Goal: Transaction & Acquisition: Purchase product/service

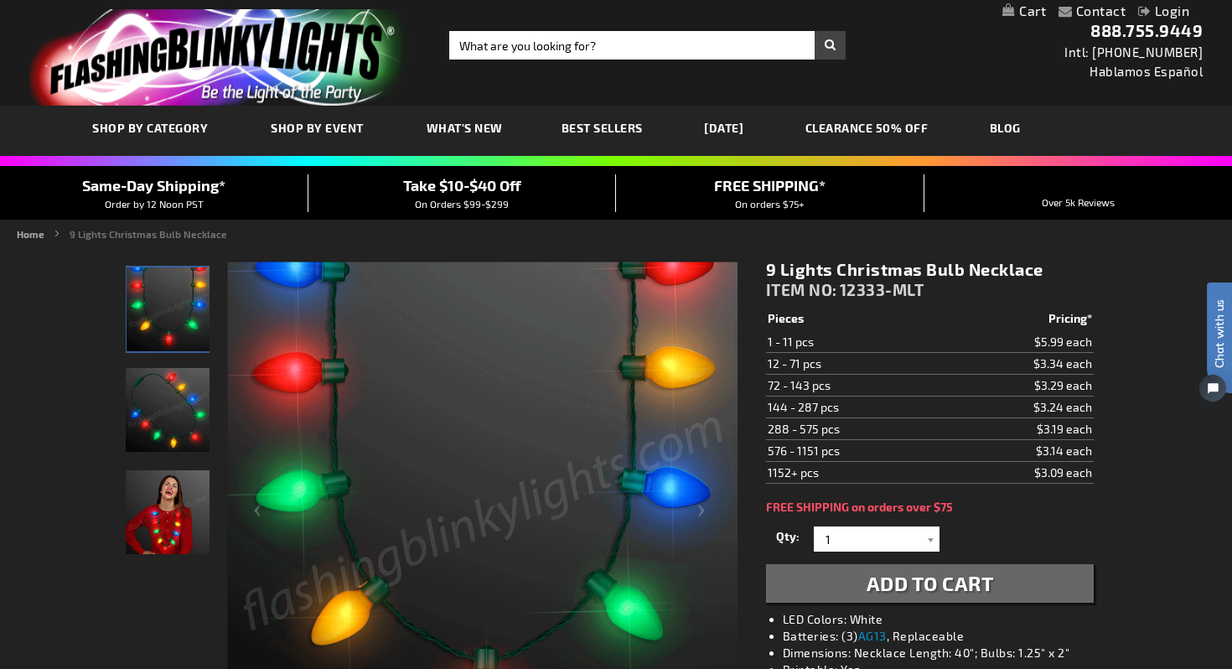
click at [165, 517] on img "Woman wearing 9 Big Bulbs LED Light Up Christmas Necklace" at bounding box center [168, 512] width 84 height 84
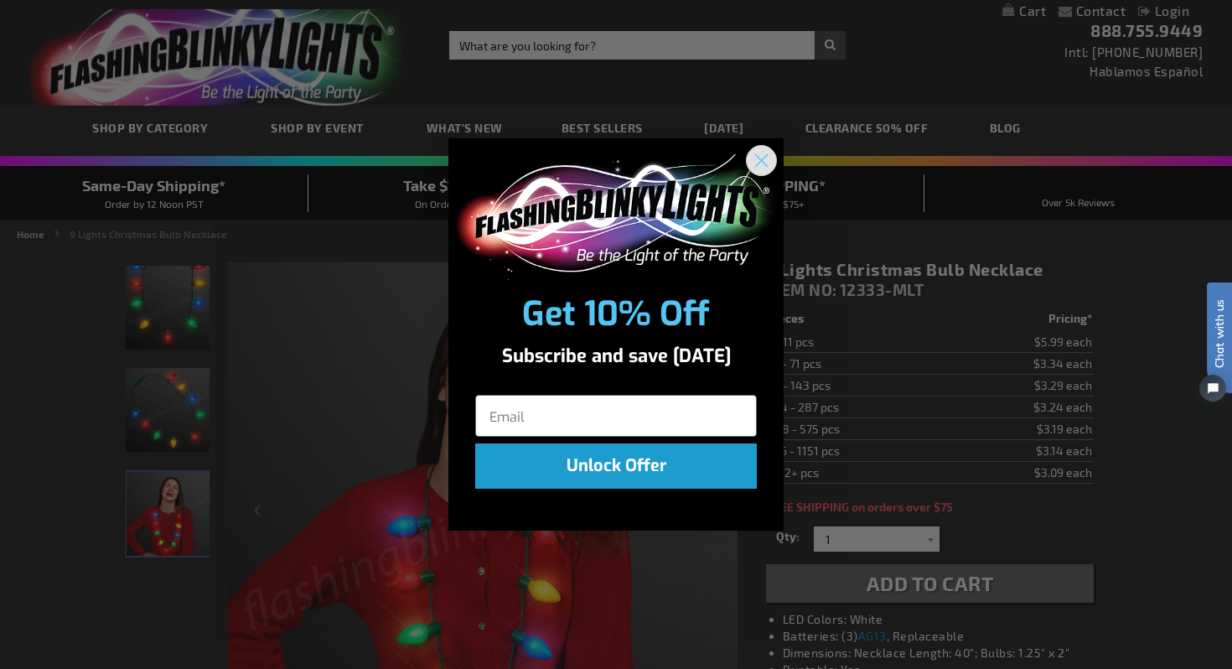
click at [759, 158] on icon "Close dialog" at bounding box center [762, 160] width 12 height 12
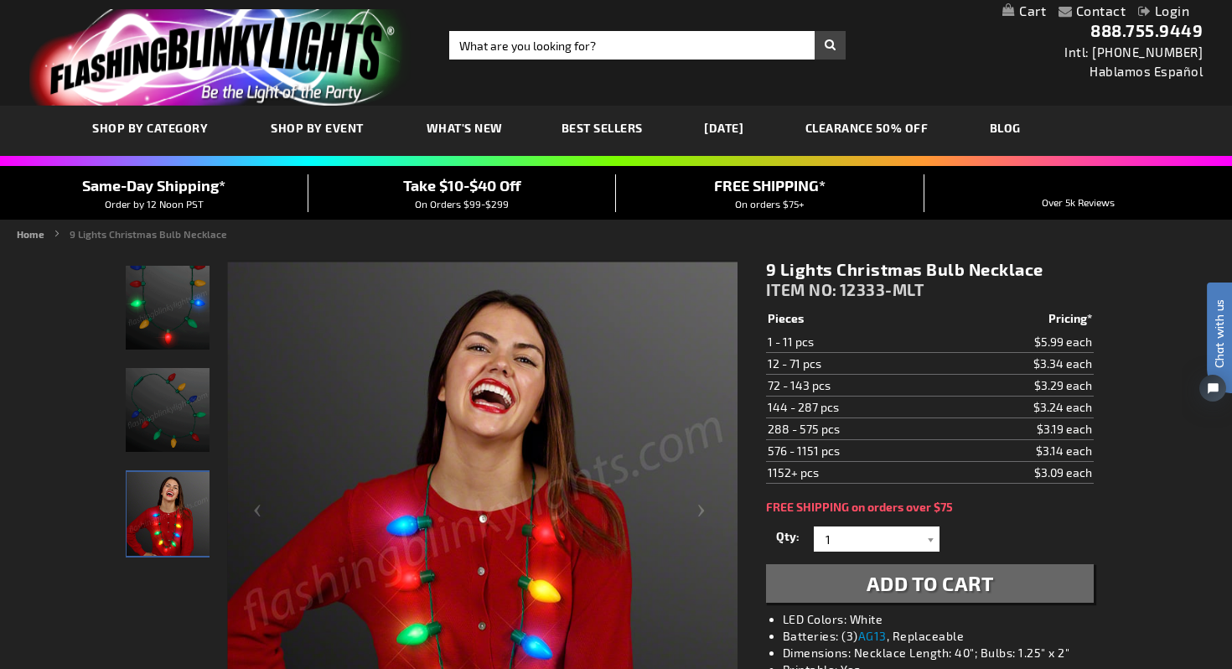
click at [889, 403] on td "144 - 287 pcs" at bounding box center [856, 407] width 180 height 22
click at [818, 412] on td "144 - 287 pcs" at bounding box center [856, 407] width 180 height 22
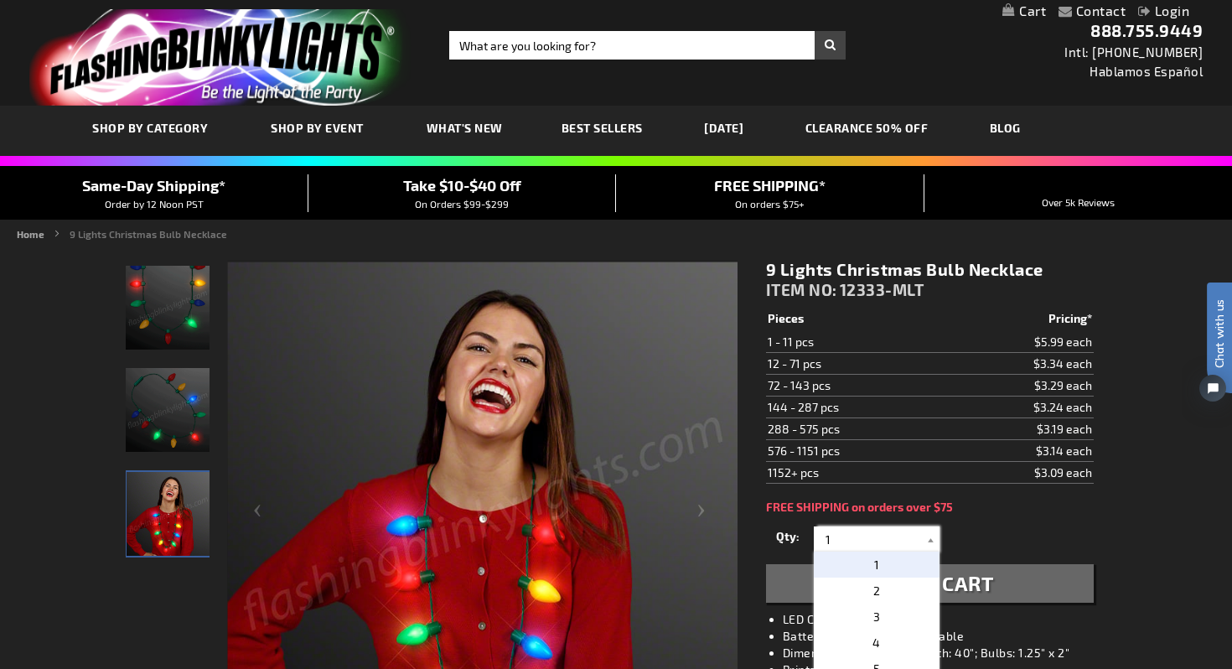
click at [854, 545] on input "1" at bounding box center [879, 538] width 122 height 25
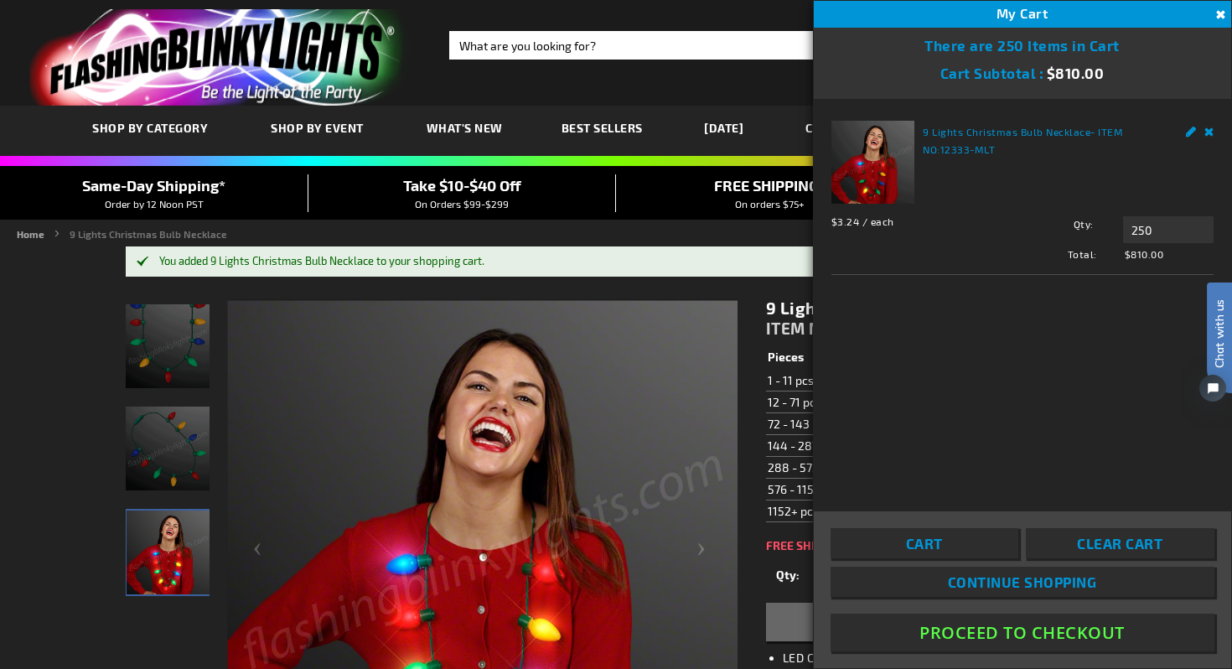
click at [785, 15] on div "Contact Compare Products Checkout Login Skip to Content My Cart 250 250 items M…" at bounding box center [616, 11] width 1232 height 22
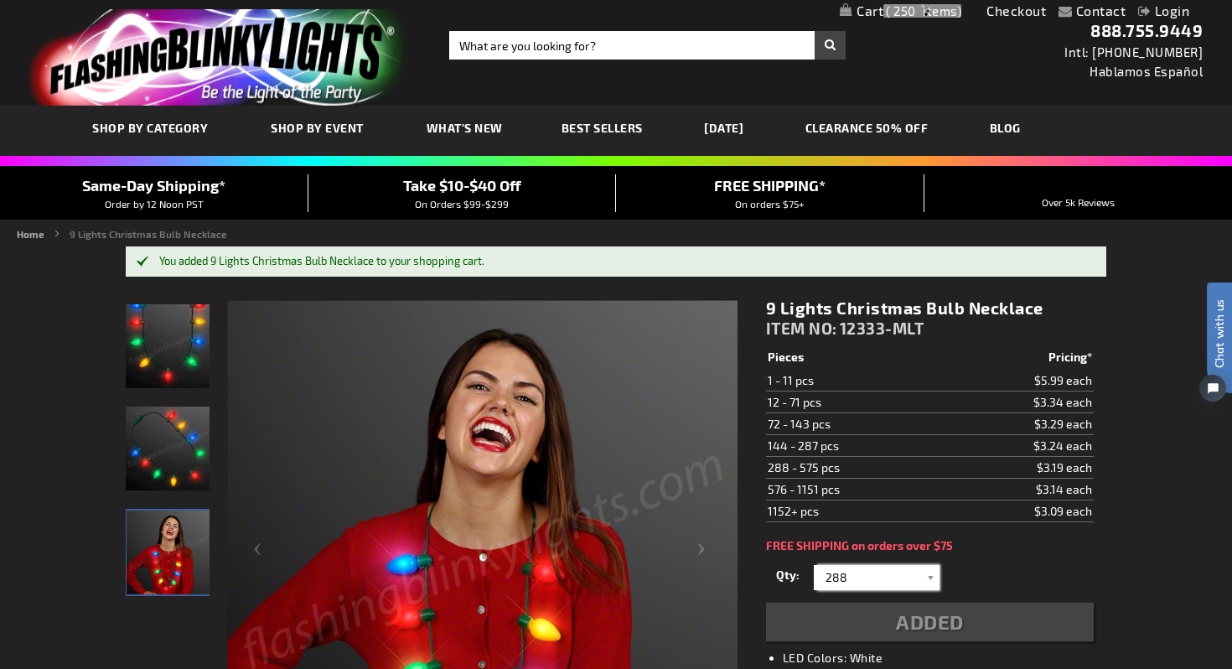
type input "288"
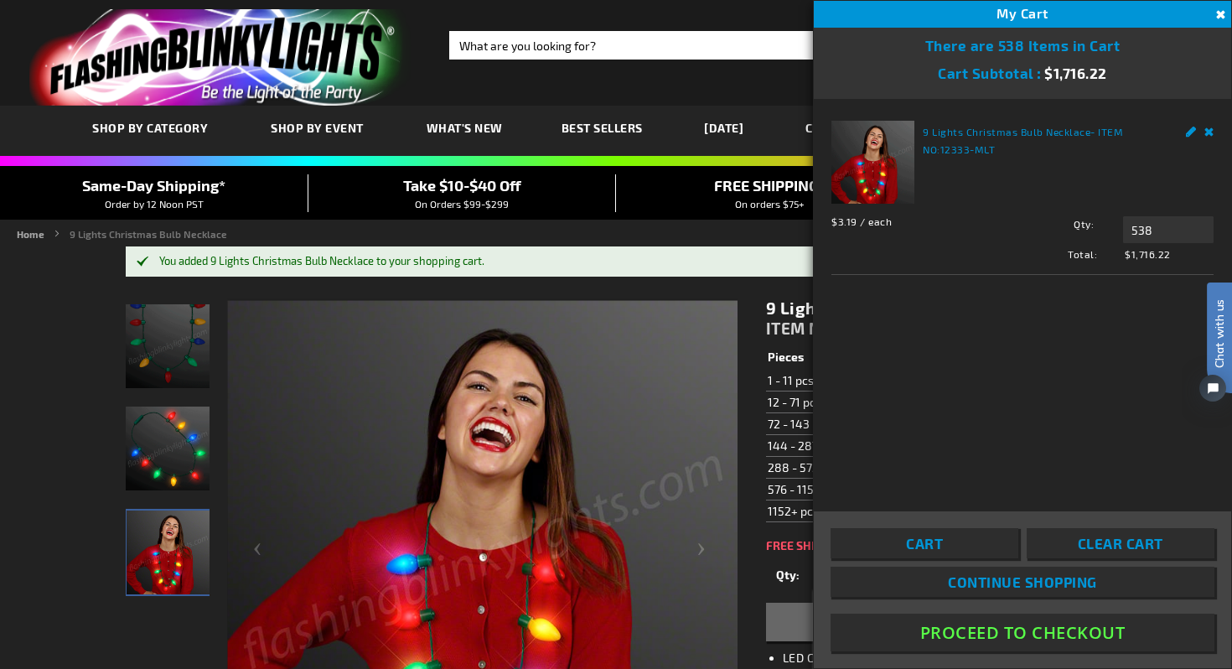
click at [1220, 13] on button "Close" at bounding box center [1218, 15] width 18 height 18
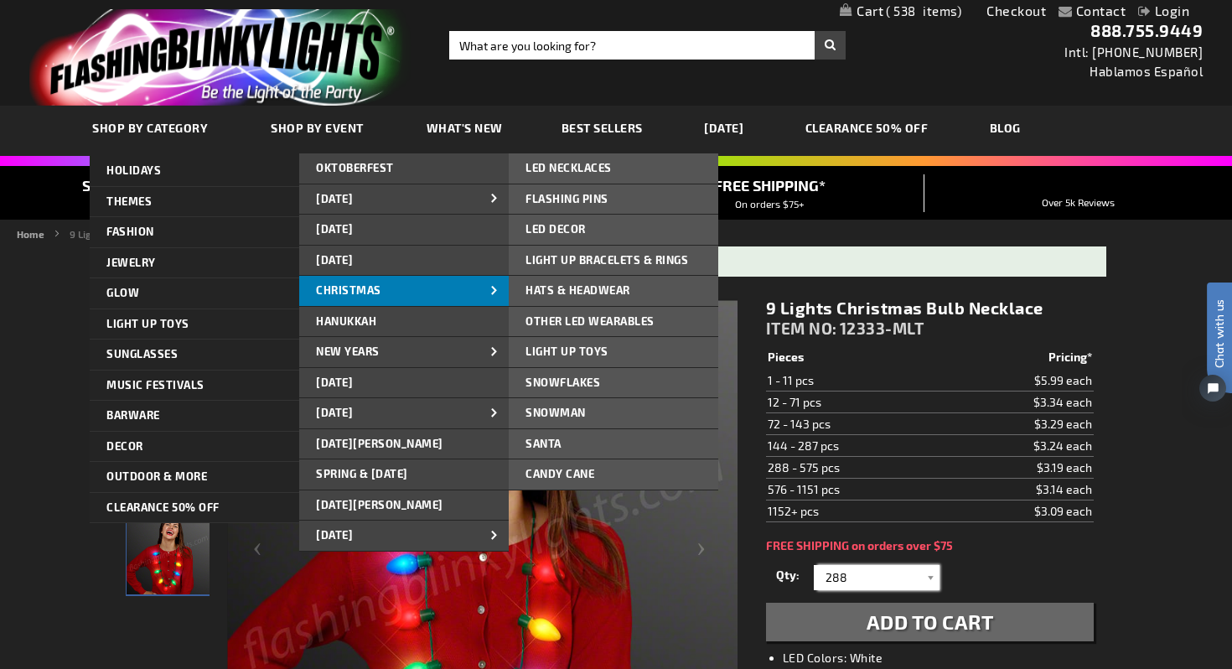
click at [362, 289] on span "CHRISTMAS" at bounding box center [348, 289] width 65 height 13
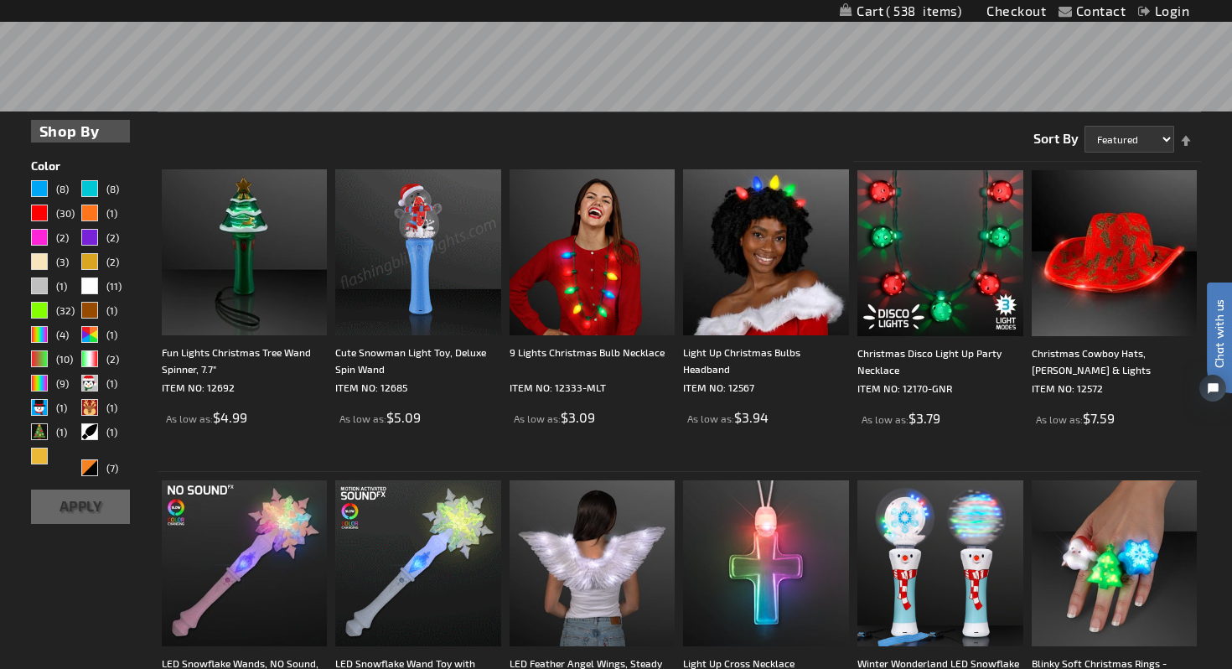
scroll to position [420, 0]
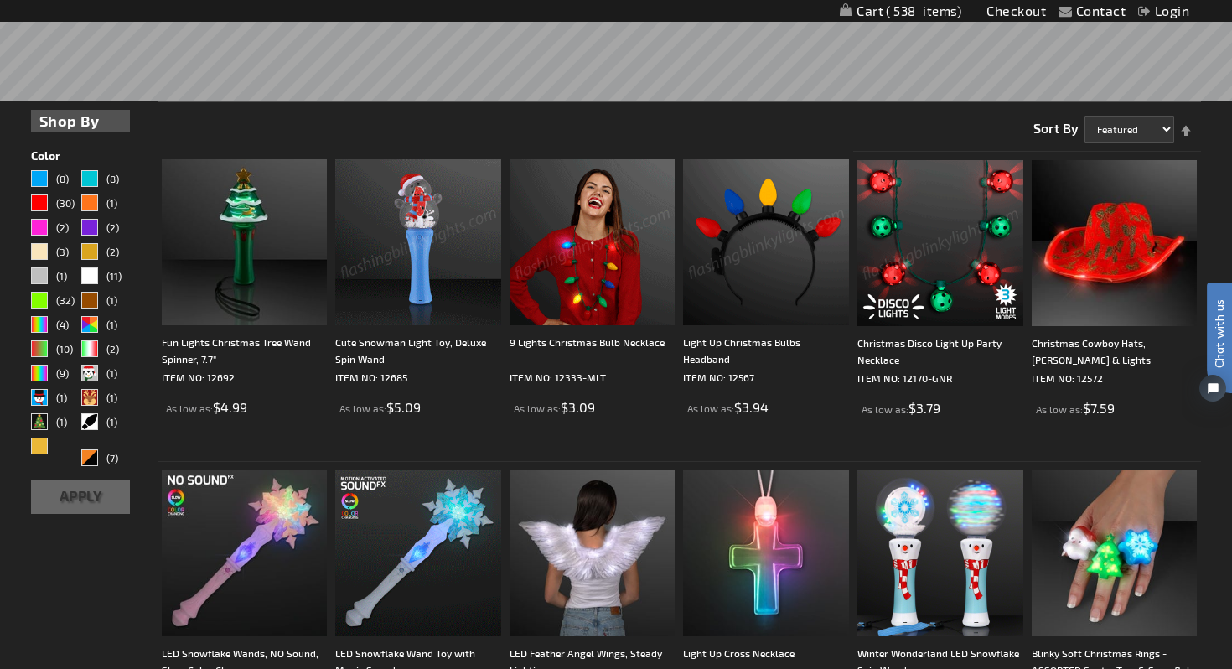
click at [901, 256] on img at bounding box center [940, 243] width 166 height 166
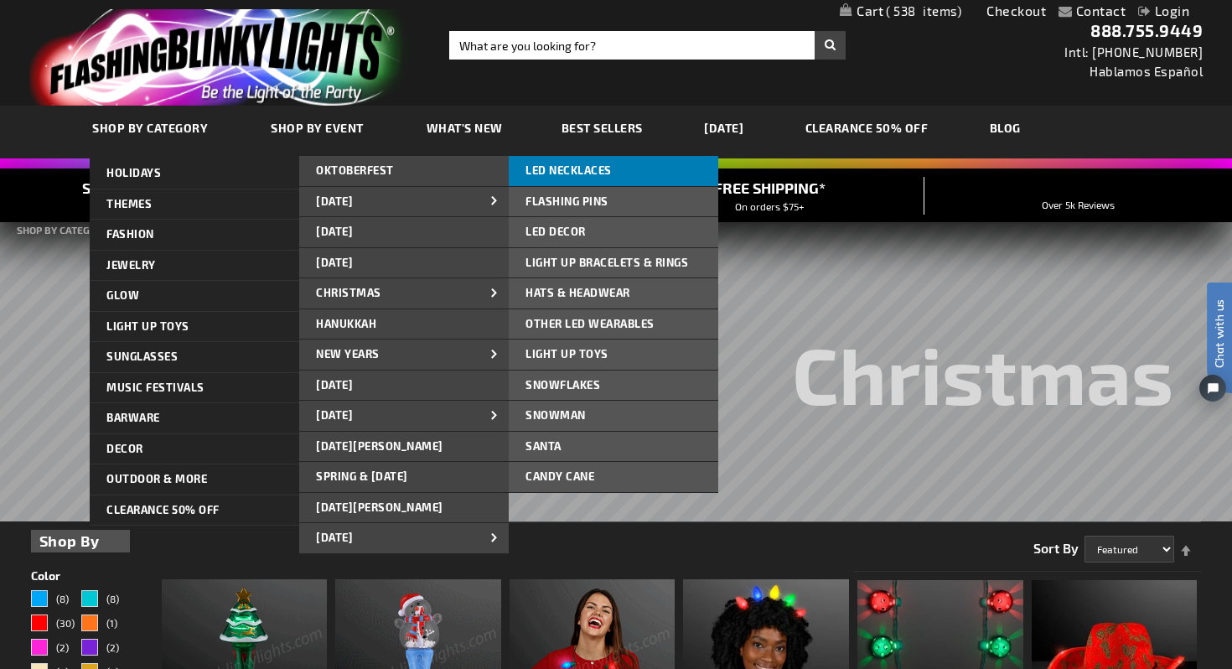
click at [596, 173] on span "LED NECKLACES" at bounding box center [569, 169] width 86 height 13
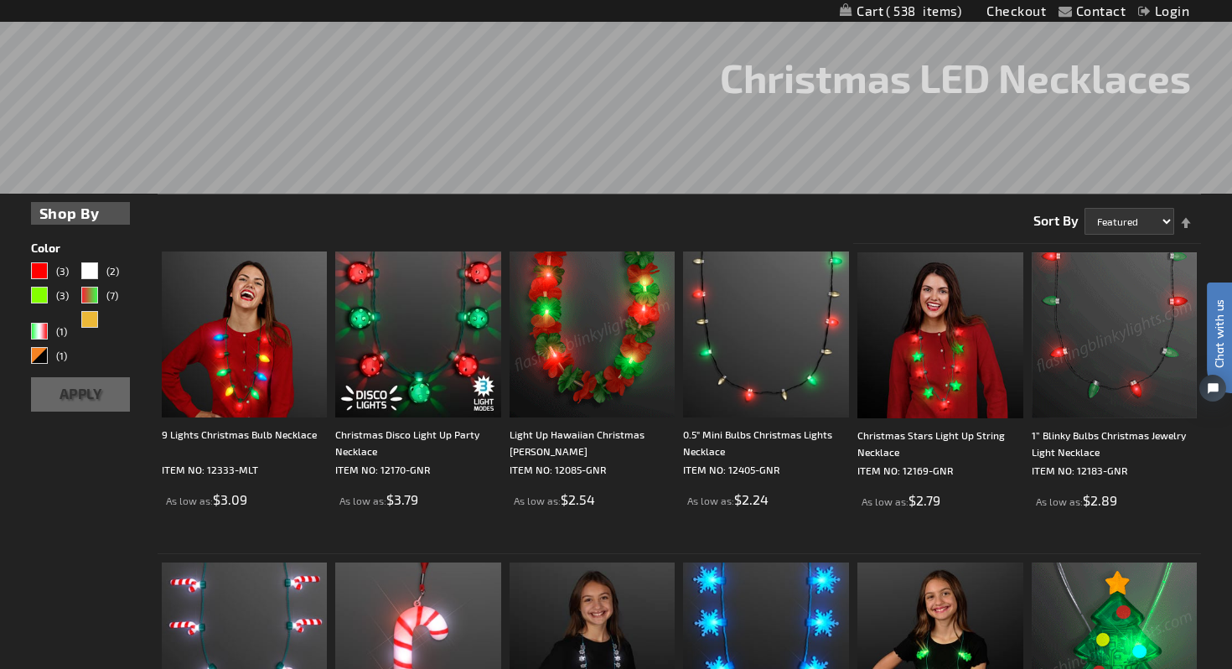
scroll to position [257, 0]
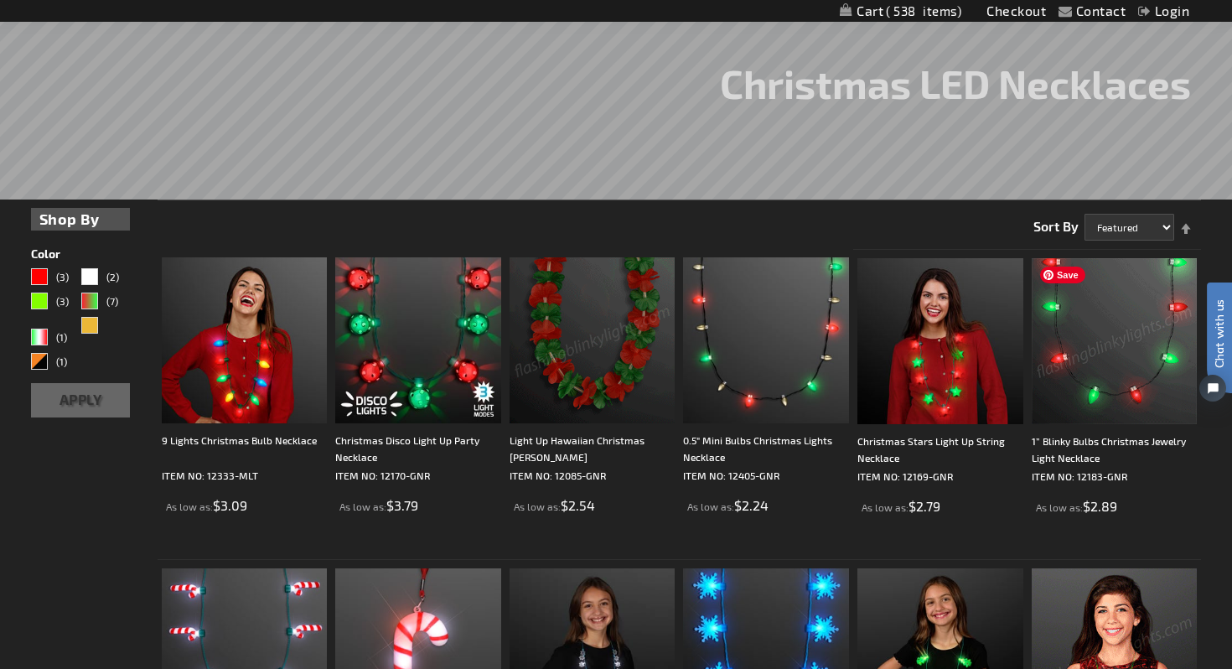
click at [1146, 310] on img at bounding box center [1115, 341] width 166 height 166
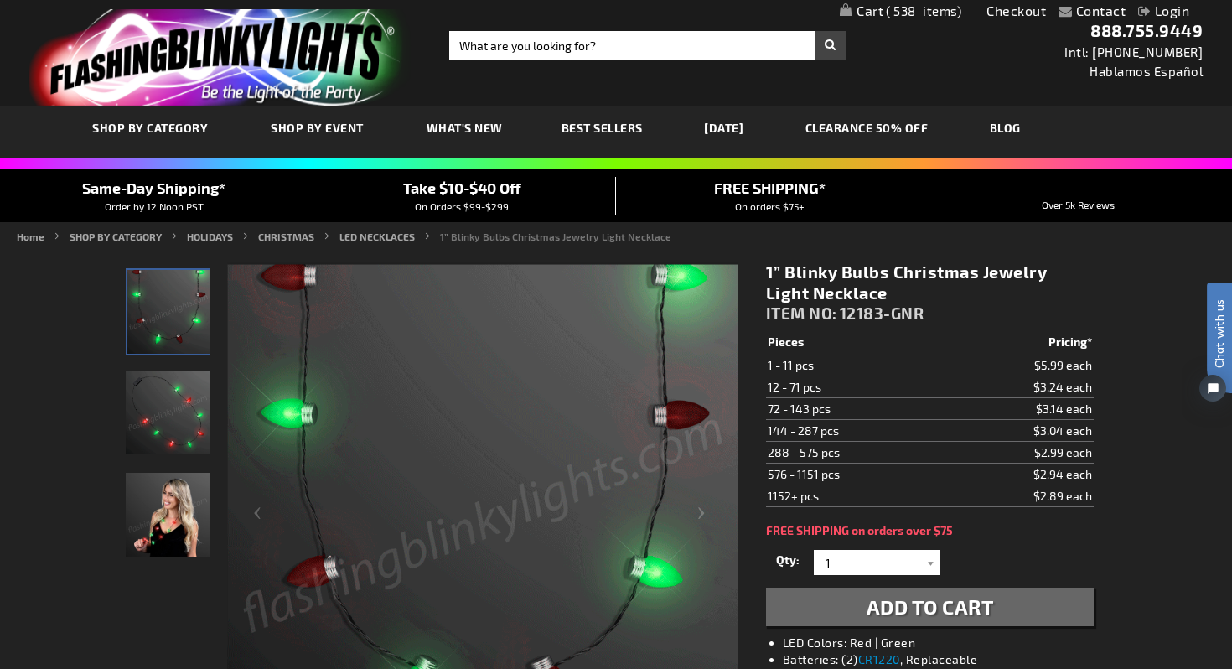
click at [133, 526] on img "Female wearing Christmas Bulb Light Up Necklace" at bounding box center [168, 515] width 84 height 84
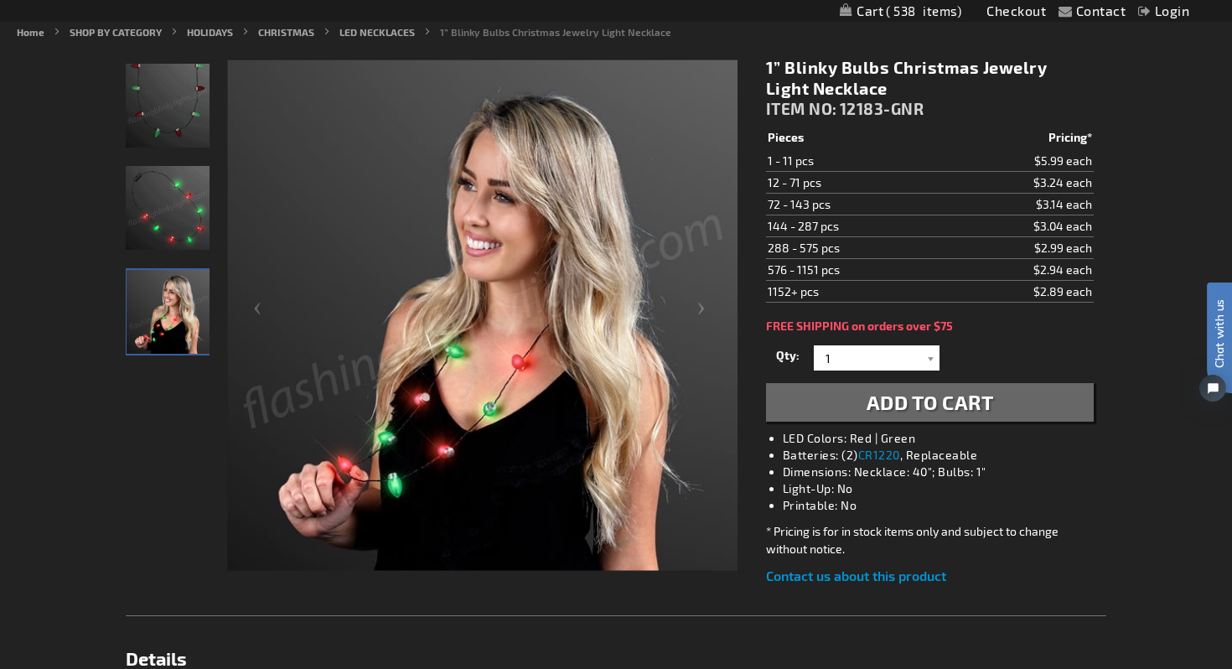
scroll to position [205, 0]
click at [857, 248] on td "288 - 575 pcs" at bounding box center [856, 247] width 180 height 22
click at [837, 356] on input "1" at bounding box center [879, 356] width 122 height 25
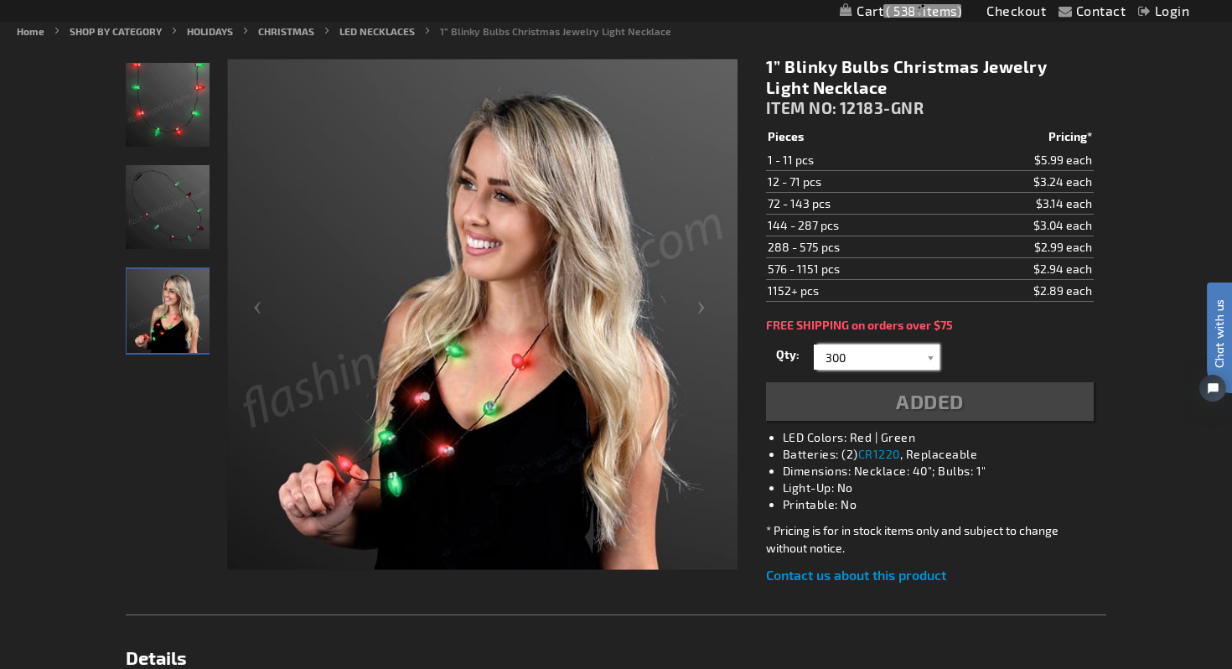
type input "300"
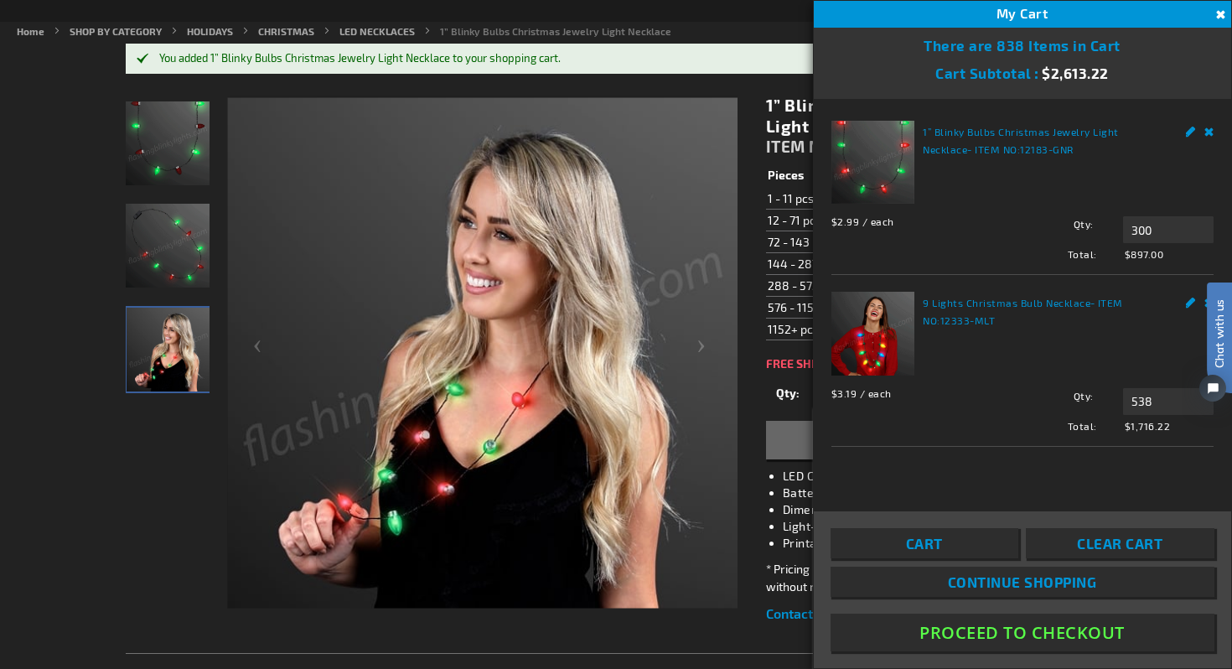
click at [1206, 303] on div "Chat with us" at bounding box center [1211, 359] width 42 height 117
click at [1011, 631] on button "Proceed To Checkout" at bounding box center [1023, 633] width 384 height 38
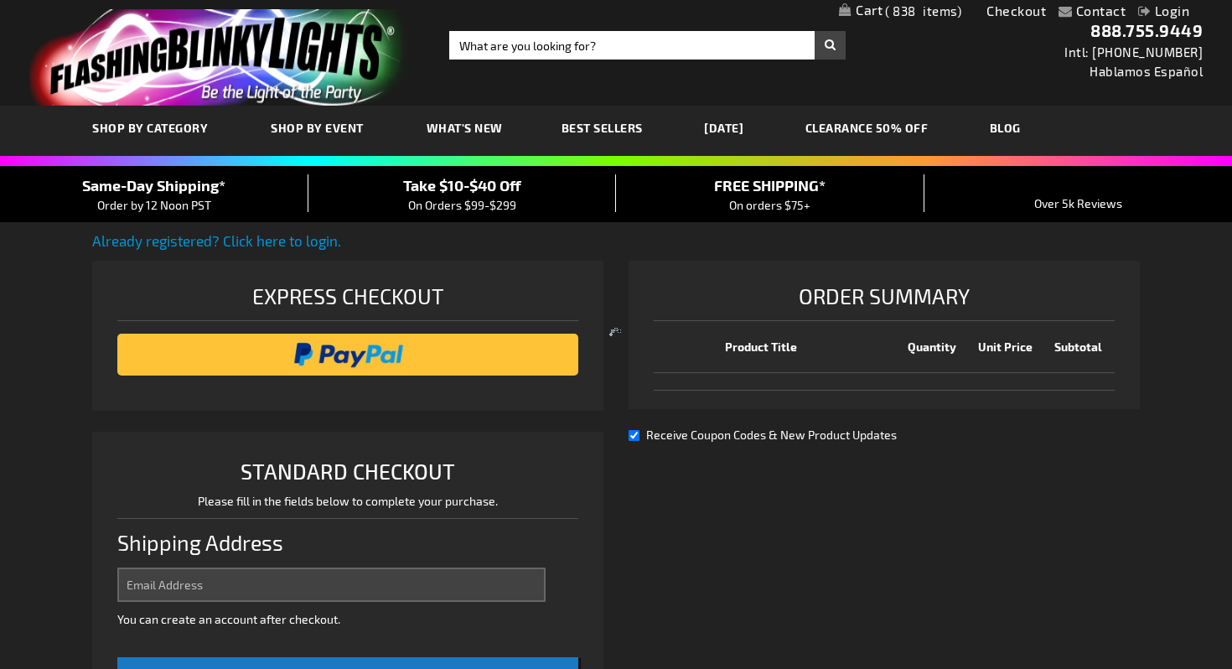
select select "US"
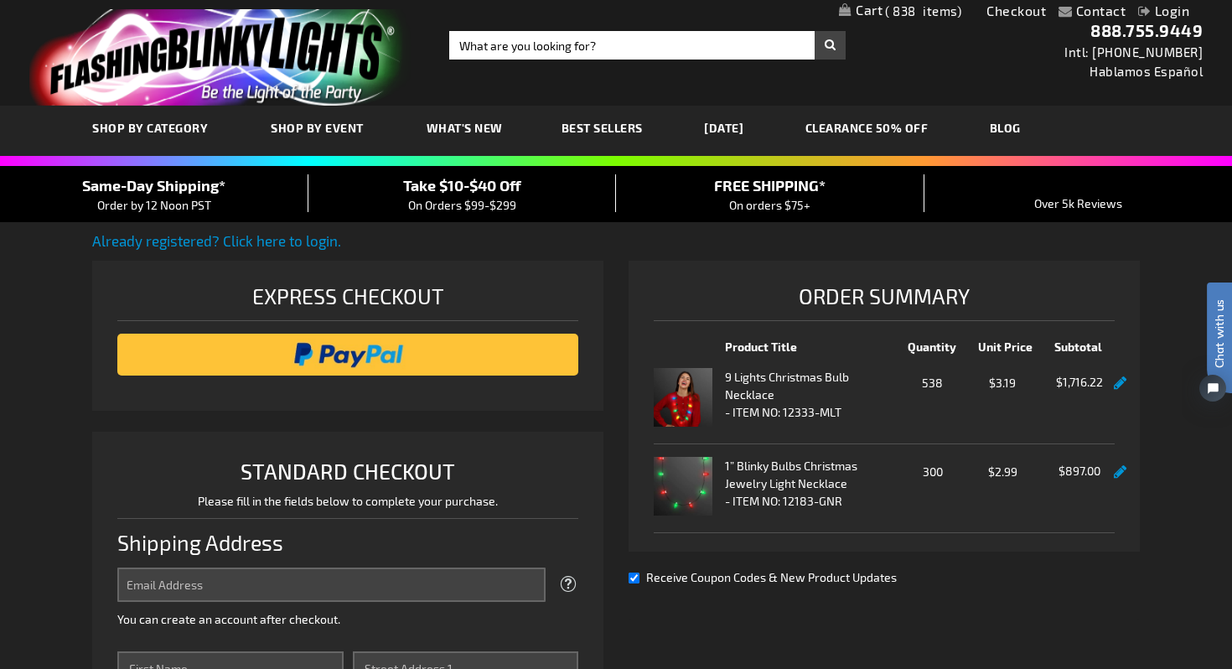
click at [1119, 387] on link at bounding box center [1120, 383] width 13 height 14
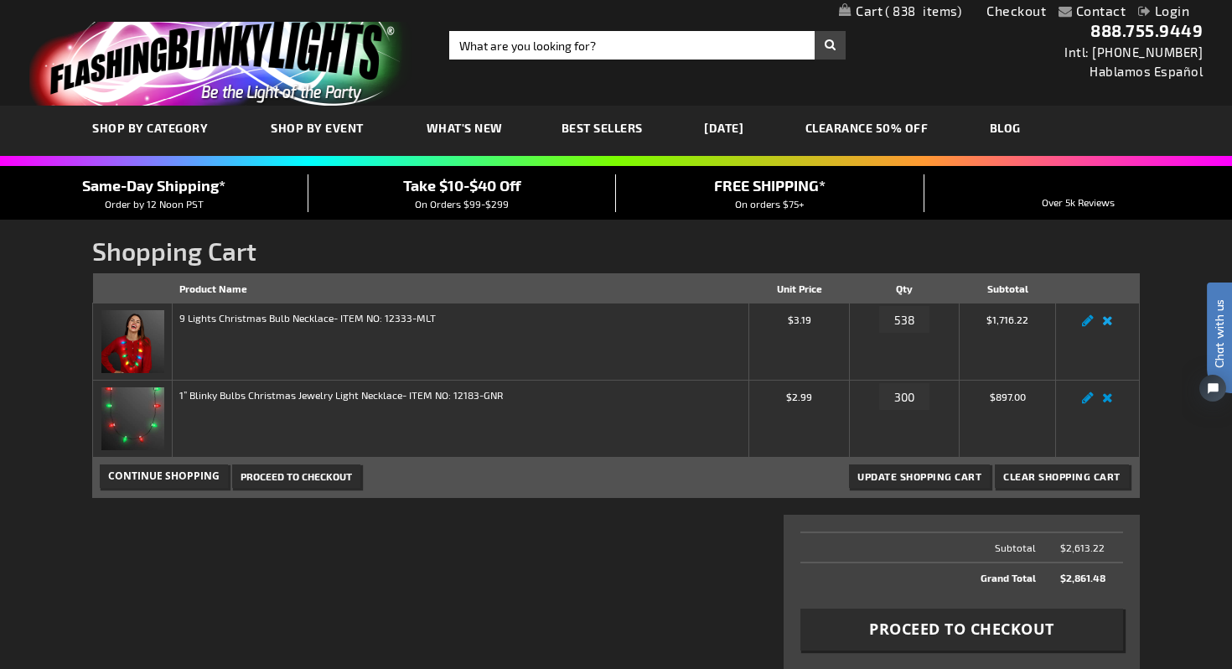
click at [1108, 325] on link "Remove item" at bounding box center [1107, 325] width 19 height 0
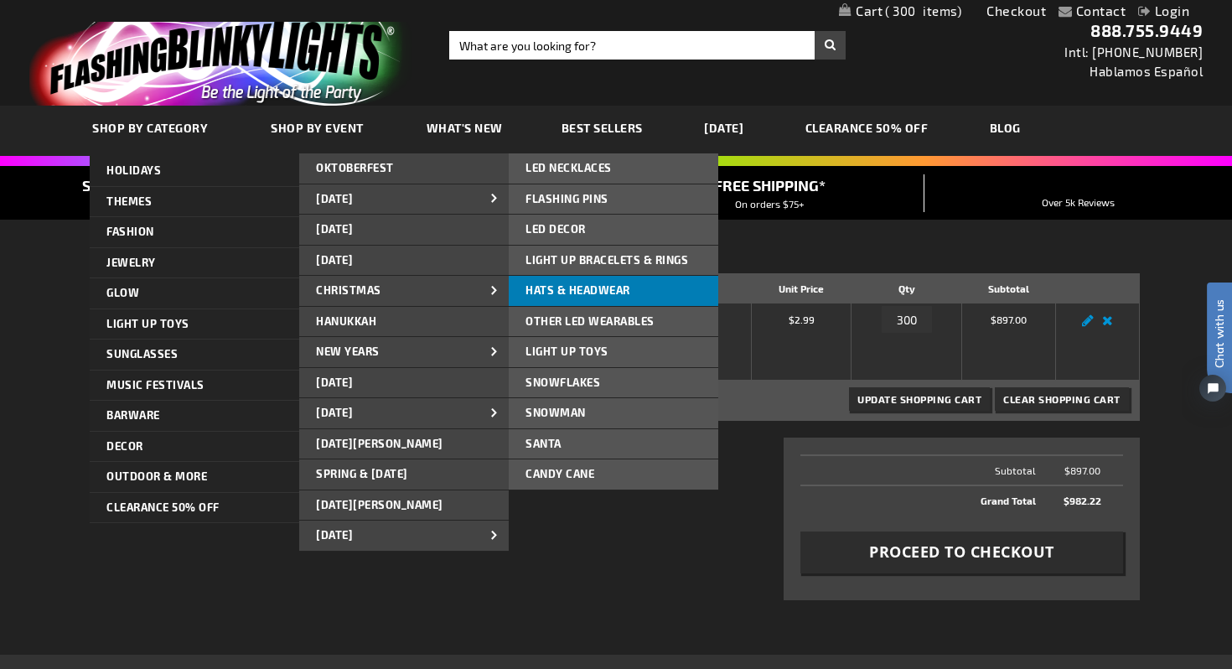
click at [544, 287] on span "Hats & Headwear" at bounding box center [578, 289] width 105 height 13
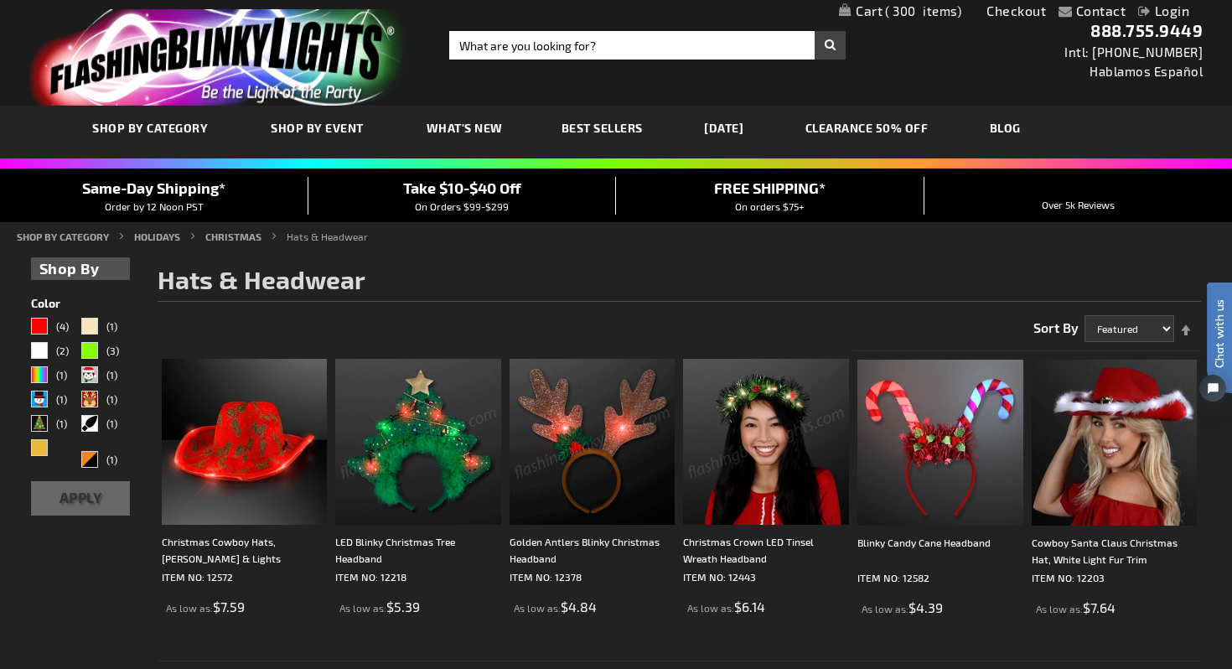
click at [912, 13] on span "300" at bounding box center [923, 10] width 76 height 15
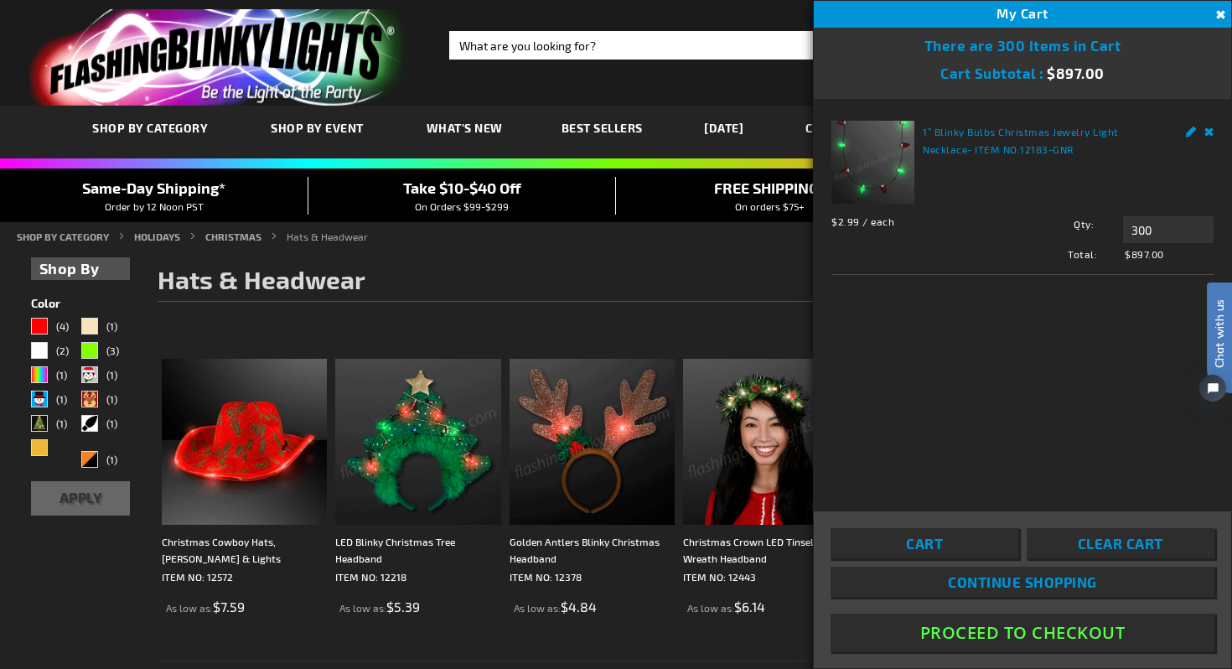
click at [954, 133] on link "1” Blinky Bulbs Christmas Jewelry Light Necklace" at bounding box center [1021, 140] width 196 height 29
